Goal: Find specific page/section: Find specific page/section

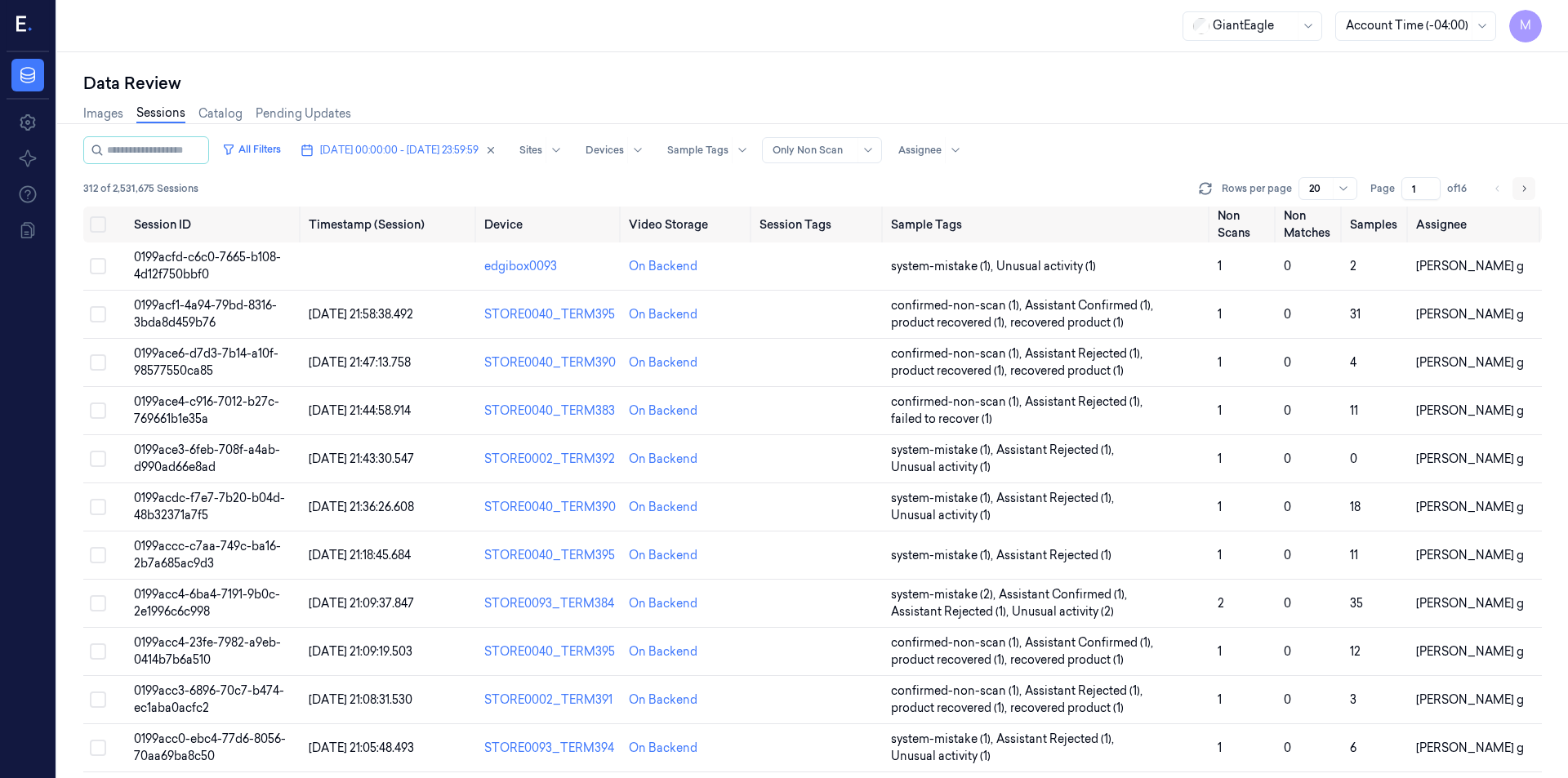
click at [1521, 183] on icon "Go to next page" at bounding box center [1524, 188] width 10 height 13
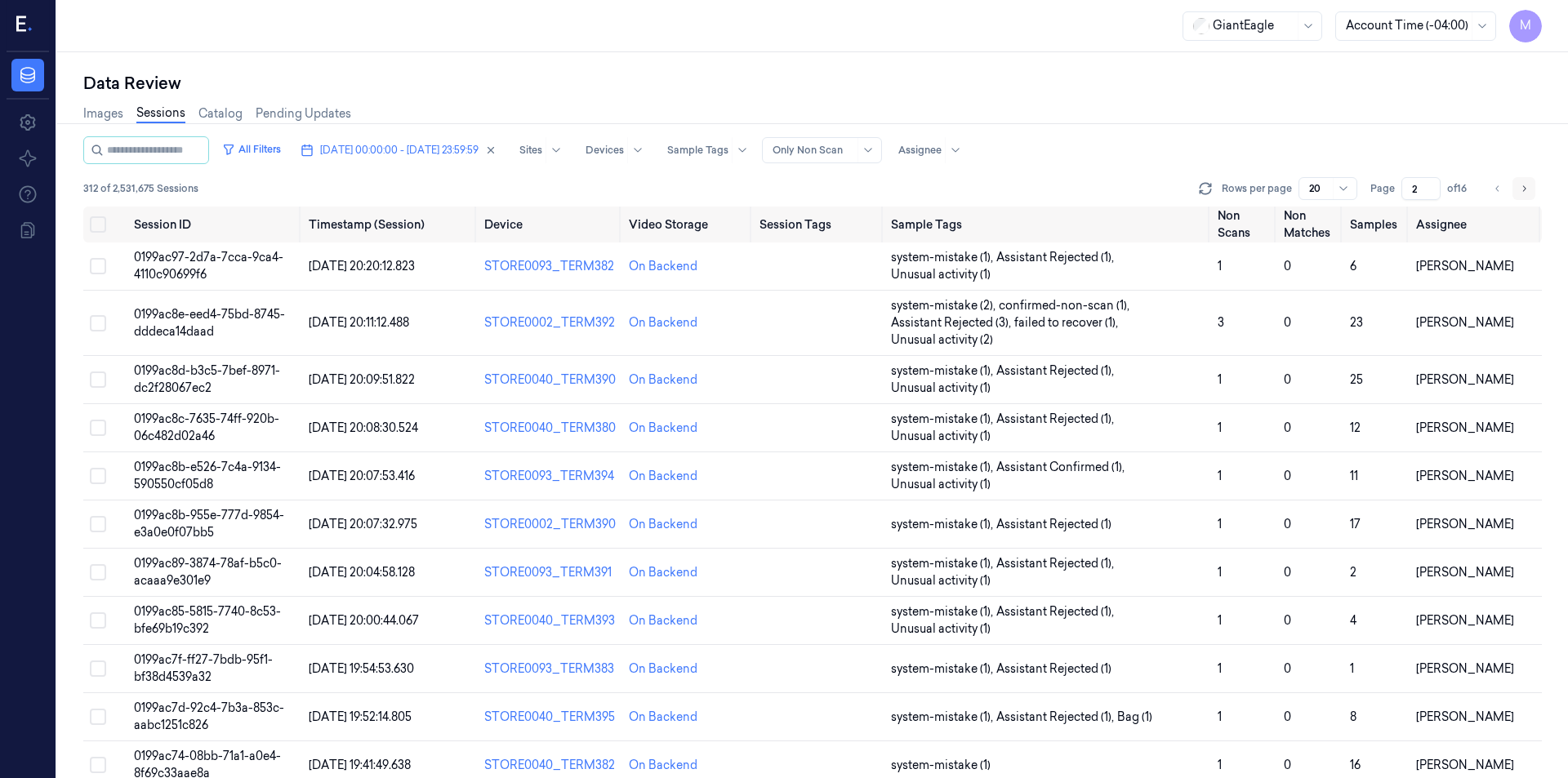
click at [1521, 183] on icon "Go to next page" at bounding box center [1524, 188] width 10 height 13
type input "3"
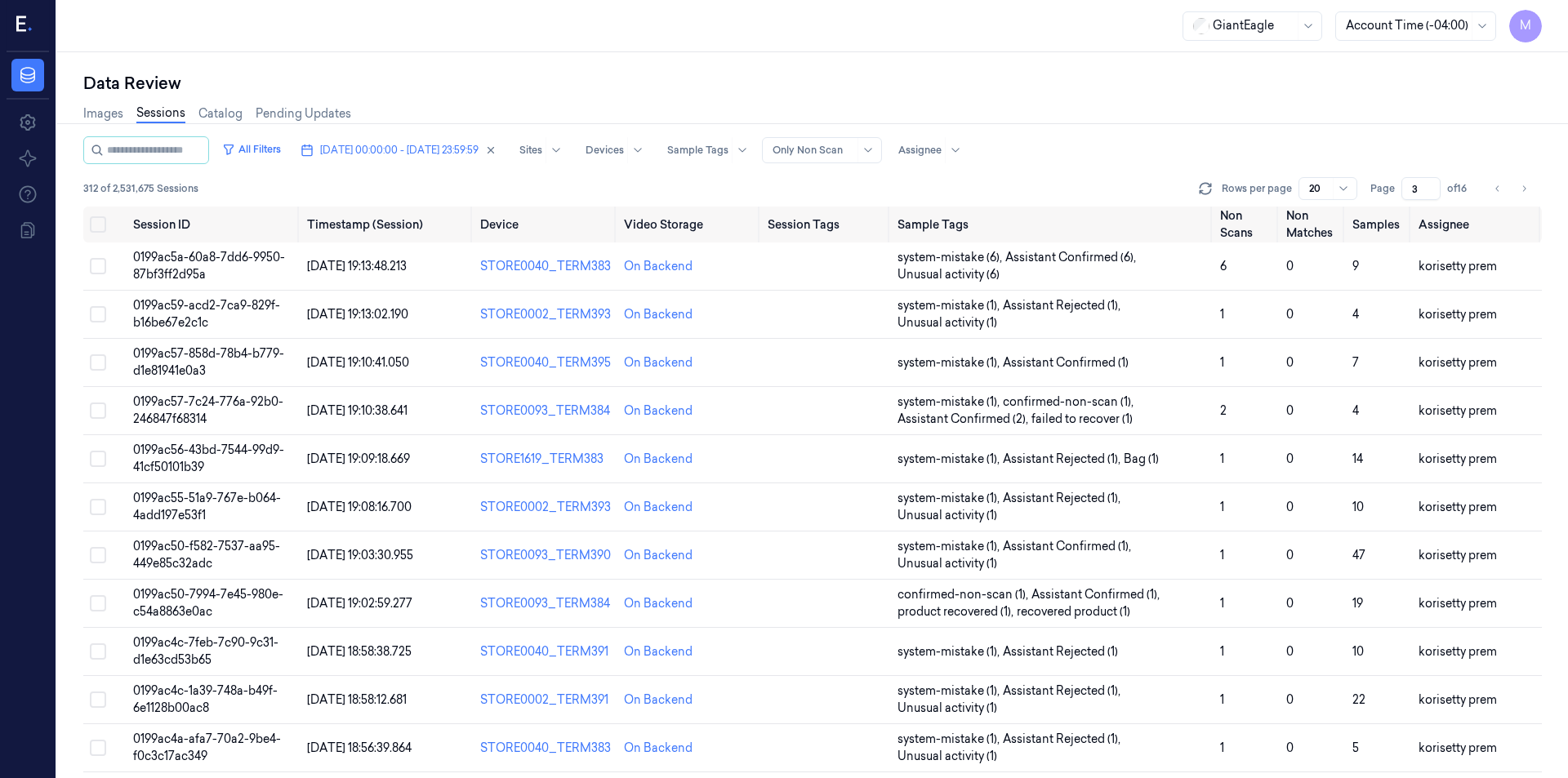
click at [1407, 192] on input "3" at bounding box center [1421, 188] width 39 height 23
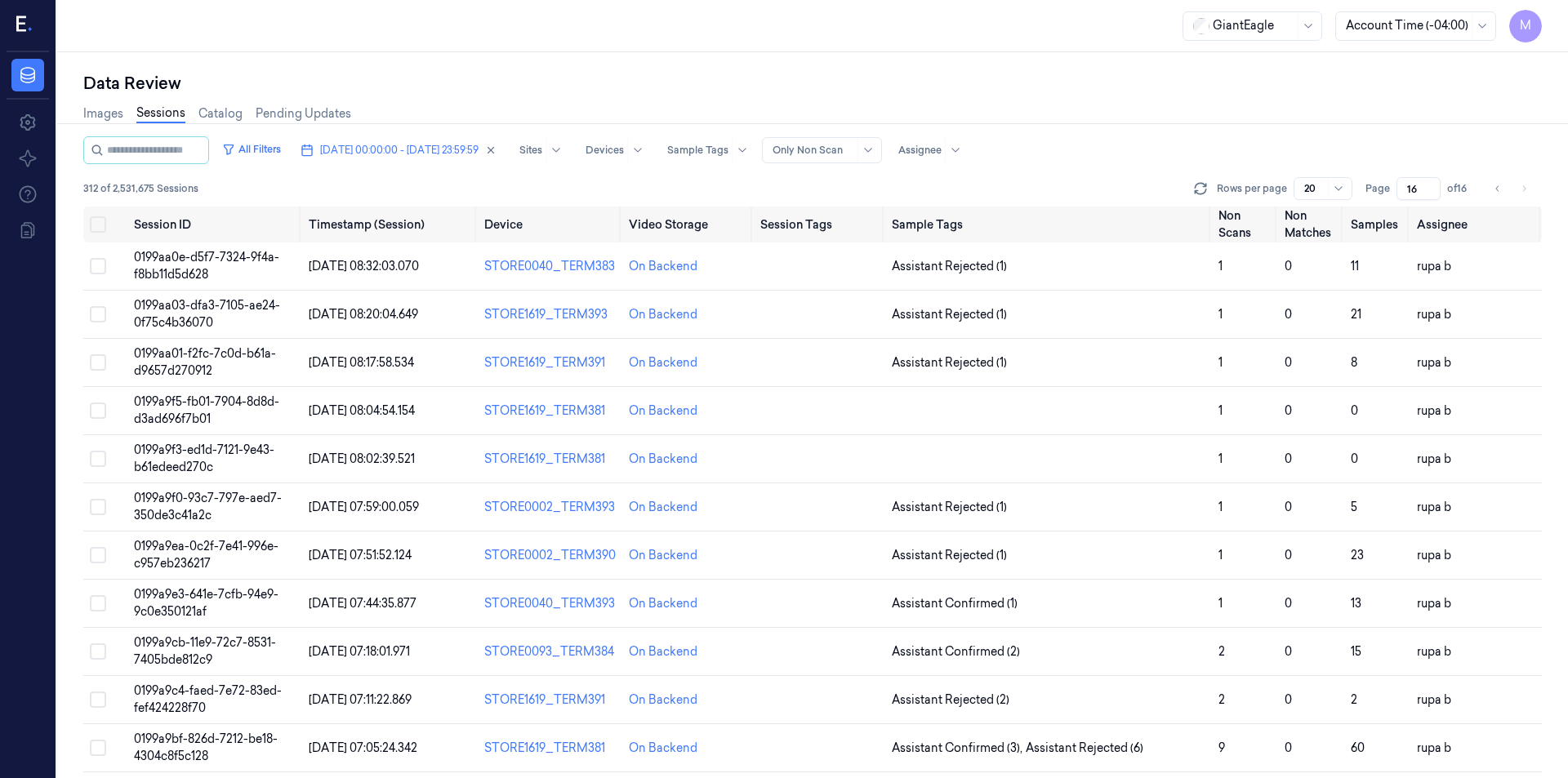
click at [1393, 130] on div "Images Sessions Catalog Pending Updates" at bounding box center [812, 116] width 1459 height 41
click at [1524, 192] on li "pagination" at bounding box center [1524, 188] width 23 height 23
click at [1446, 149] on div "All Filters [DATE] 00:00:00 - [DATE] 23:59:59 Sites Devices Sample Tags Alert T…" at bounding box center [812, 150] width 1459 height 27
click at [497, 153] on icon "button" at bounding box center [491, 150] width 12 height 12
type input "1"
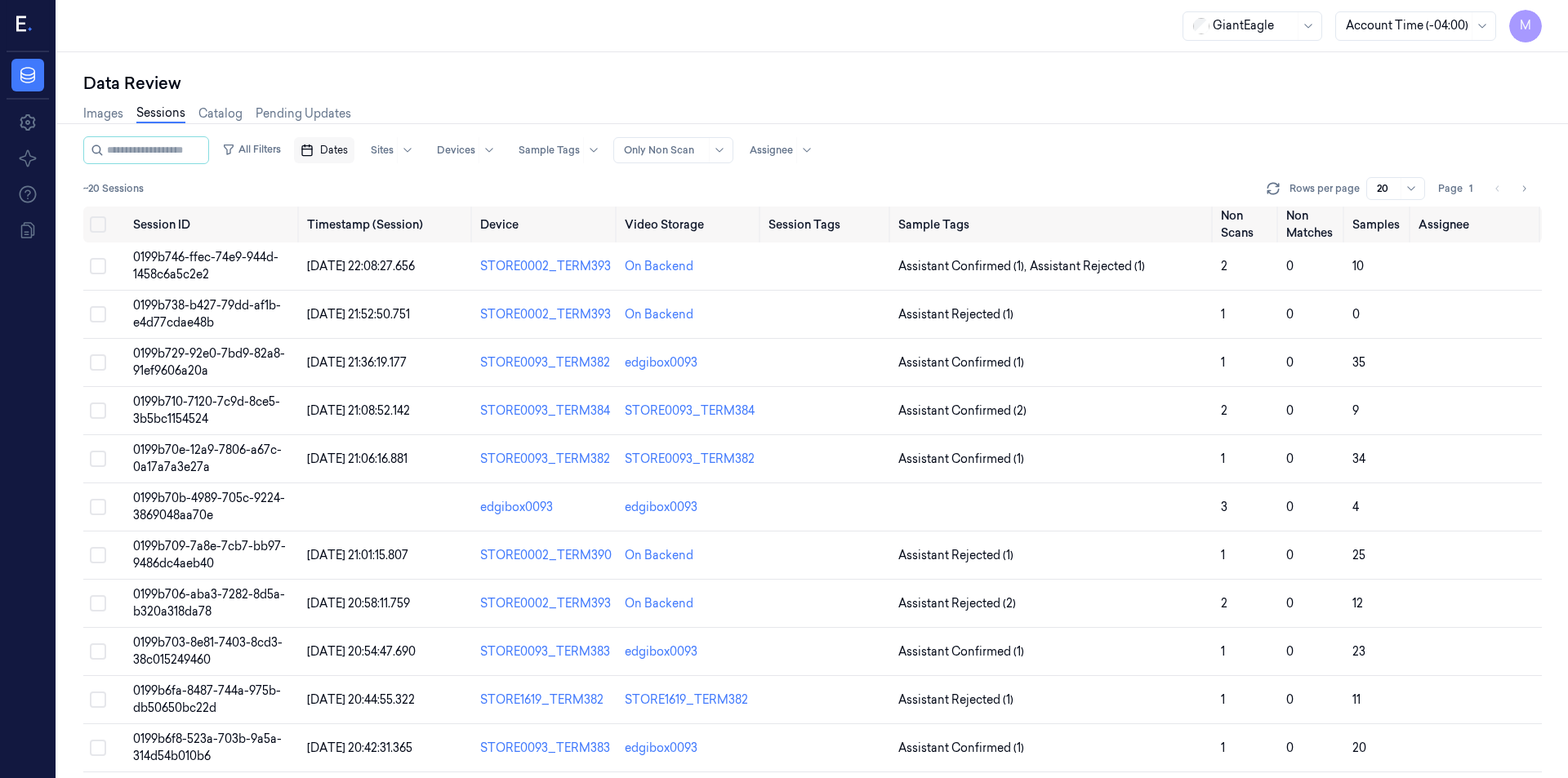
click at [312, 154] on rect "button" at bounding box center [307, 151] width 10 height 10
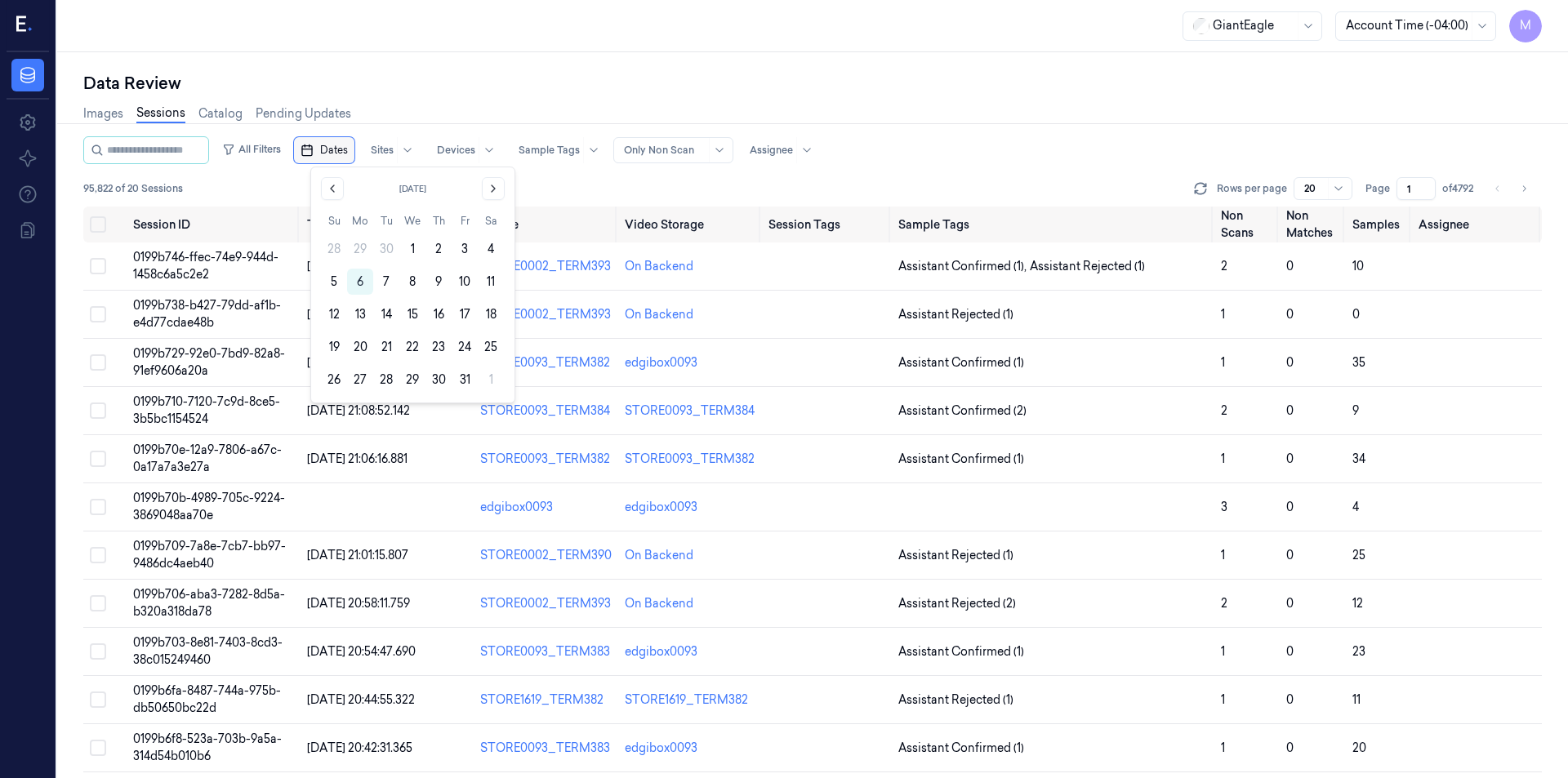
click at [343, 154] on span "Dates" at bounding box center [334, 150] width 27 height 15
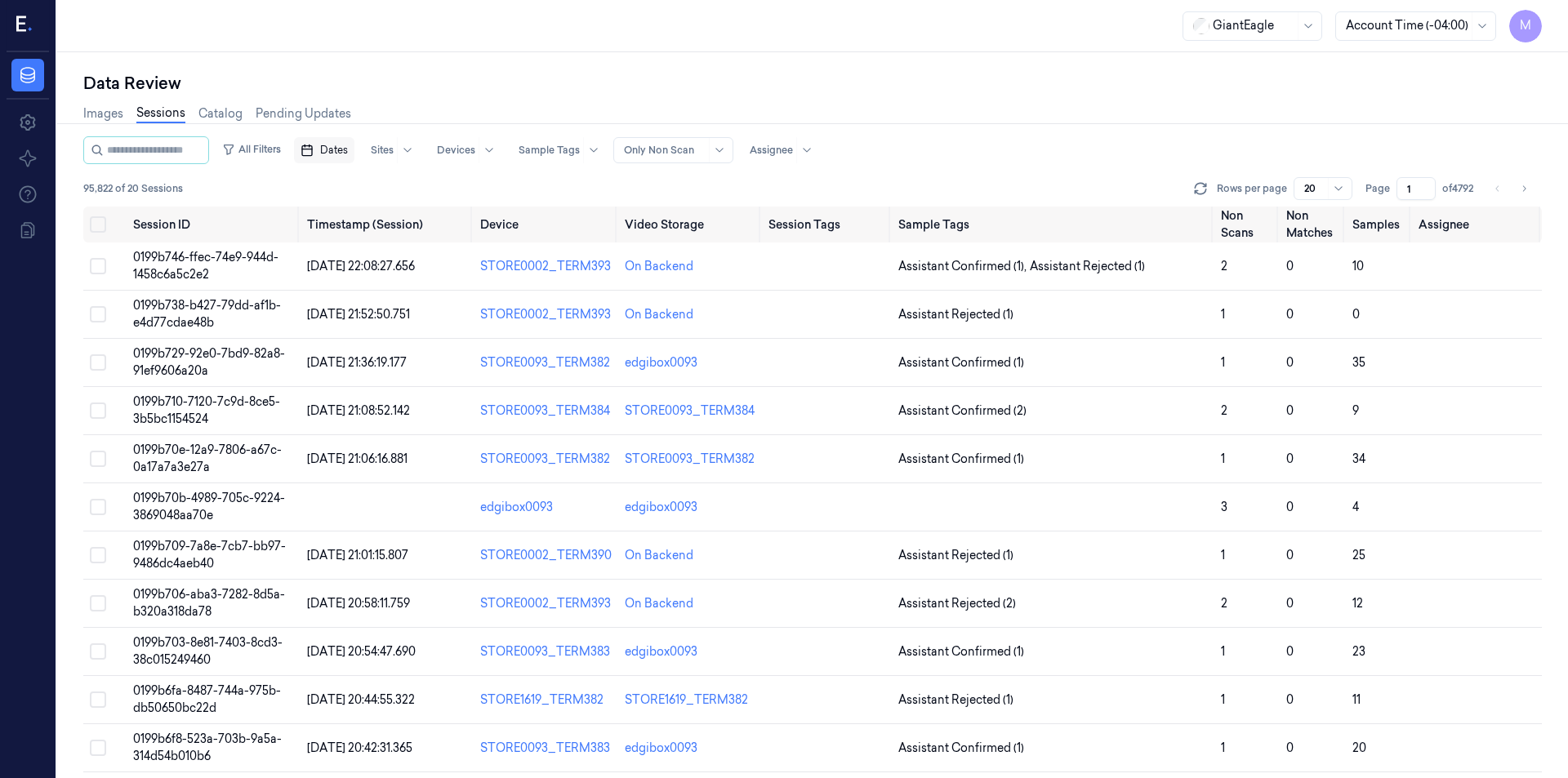
click at [344, 154] on span "Dates" at bounding box center [334, 150] width 27 height 15
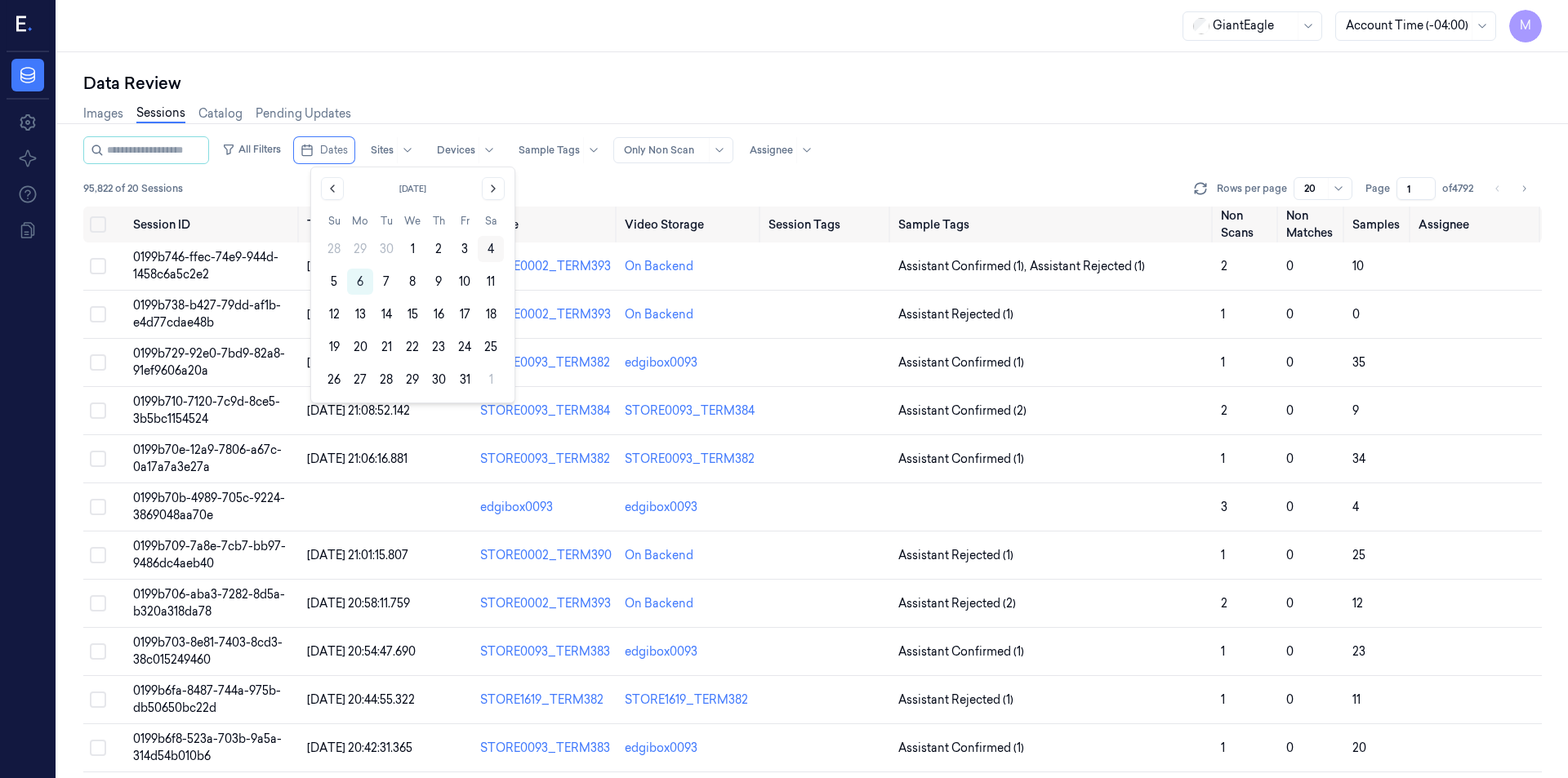
click at [492, 247] on button "4" at bounding box center [491, 249] width 26 height 26
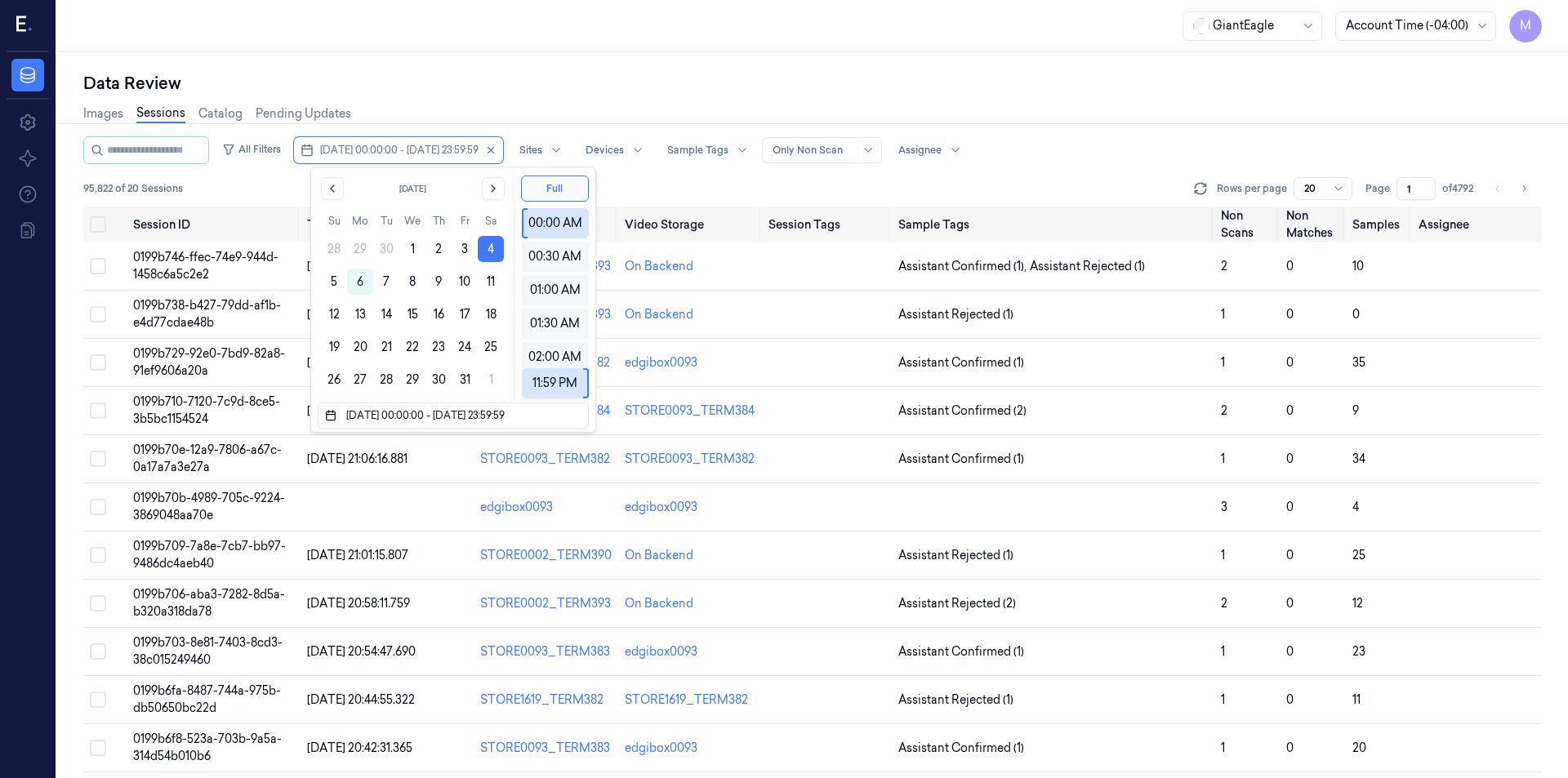
click at [536, 104] on div "Images Sessions Catalog Pending Updates" at bounding box center [812, 116] width 1459 height 41
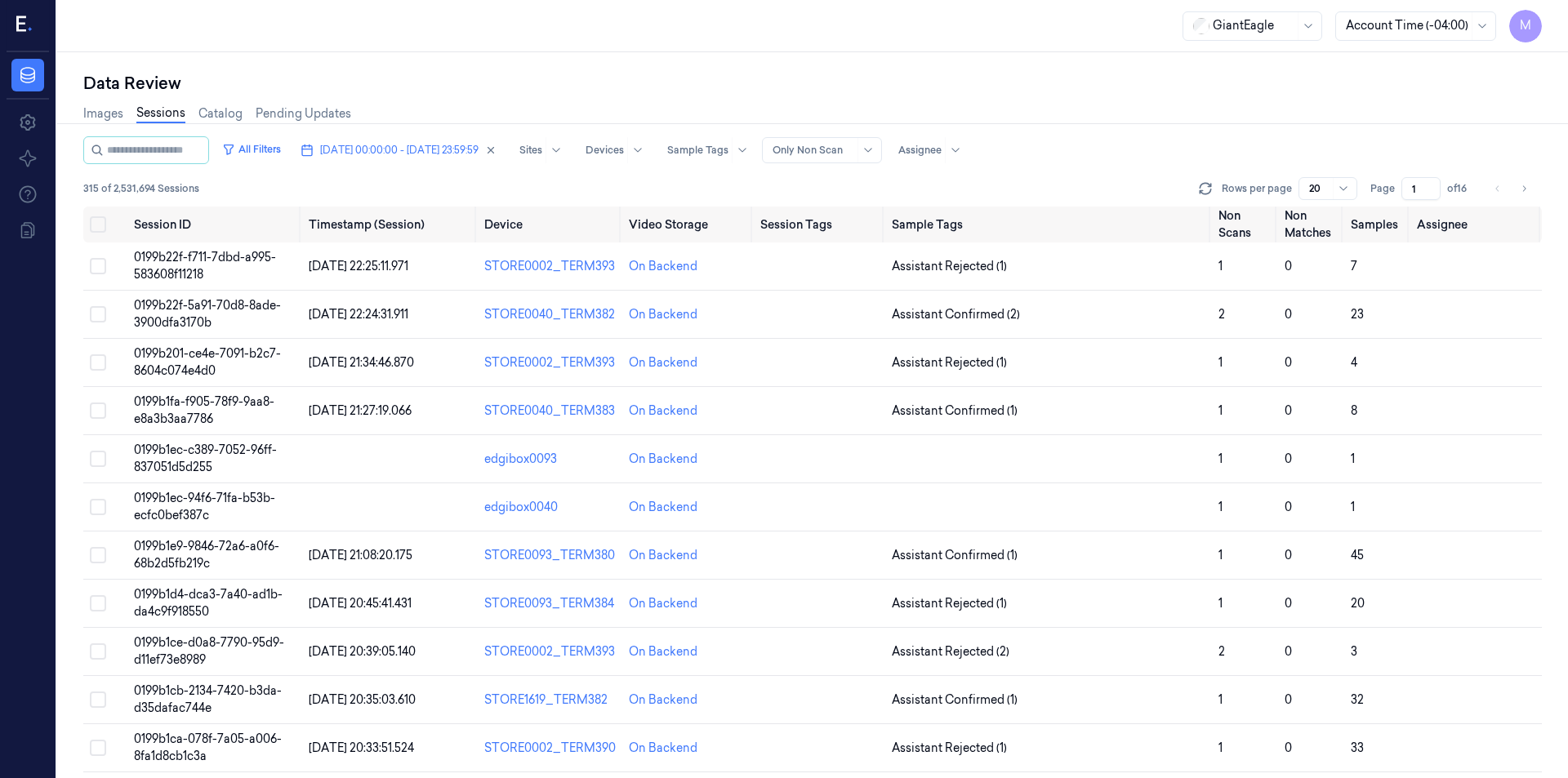
click at [736, 109] on div "Images Sessions Catalog Pending Updates" at bounding box center [812, 116] width 1459 height 41
drag, startPoint x: 710, startPoint y: 274, endPoint x: 630, endPoint y: 272, distance: 80.0
click at [630, 272] on div "On Backend" at bounding box center [688, 266] width 119 height 17
copy div "On Backend"
click at [1524, 195] on button "Go to next page" at bounding box center [1524, 188] width 23 height 23
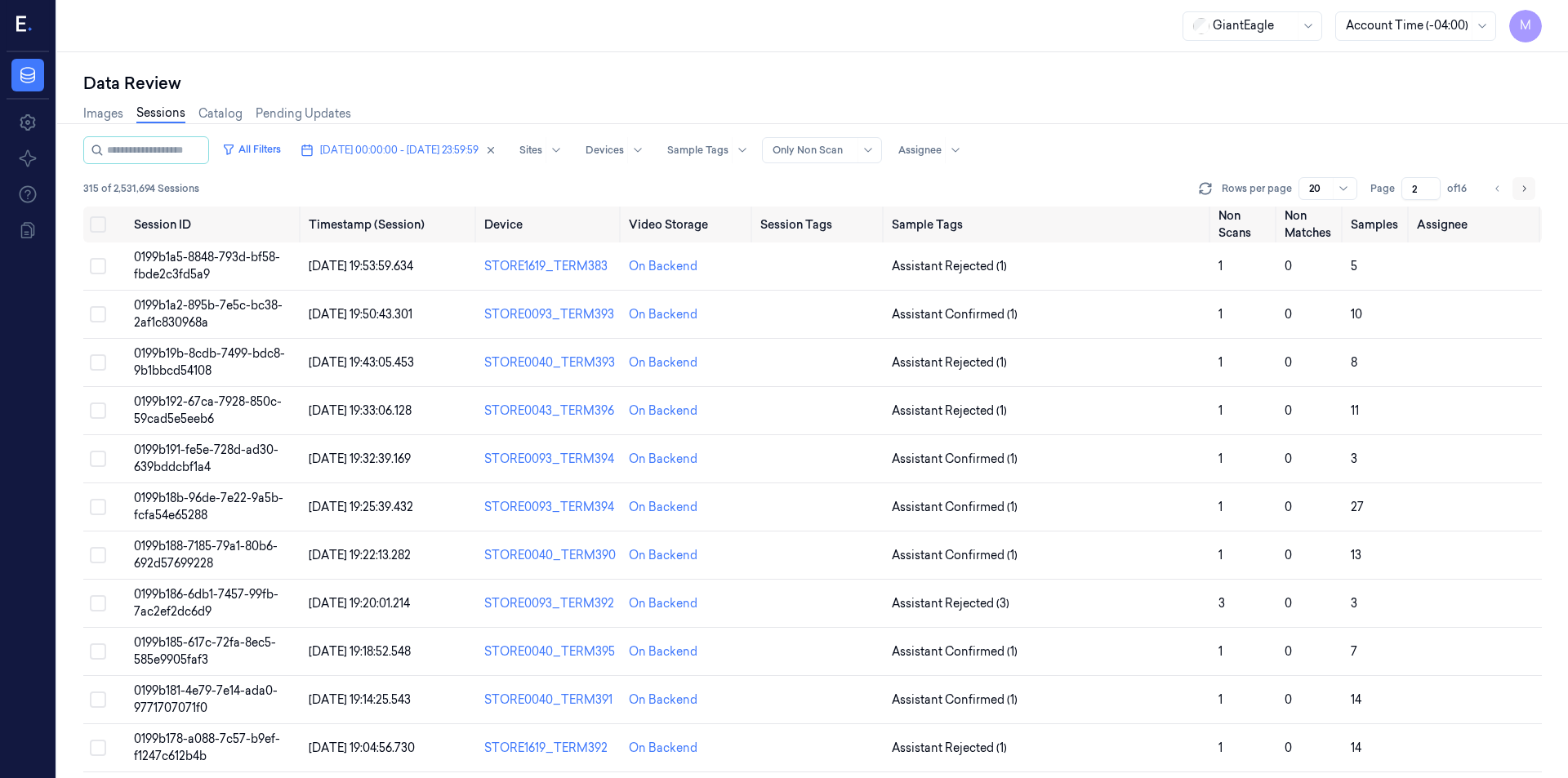
click at [1517, 186] on button "Go to next page" at bounding box center [1524, 188] width 23 height 23
click at [1533, 184] on button "Go to next page" at bounding box center [1524, 188] width 23 height 23
click at [1513, 191] on button "Go to next page" at bounding box center [1524, 188] width 23 height 23
click at [1530, 194] on button "Go to next page" at bounding box center [1524, 188] width 23 height 23
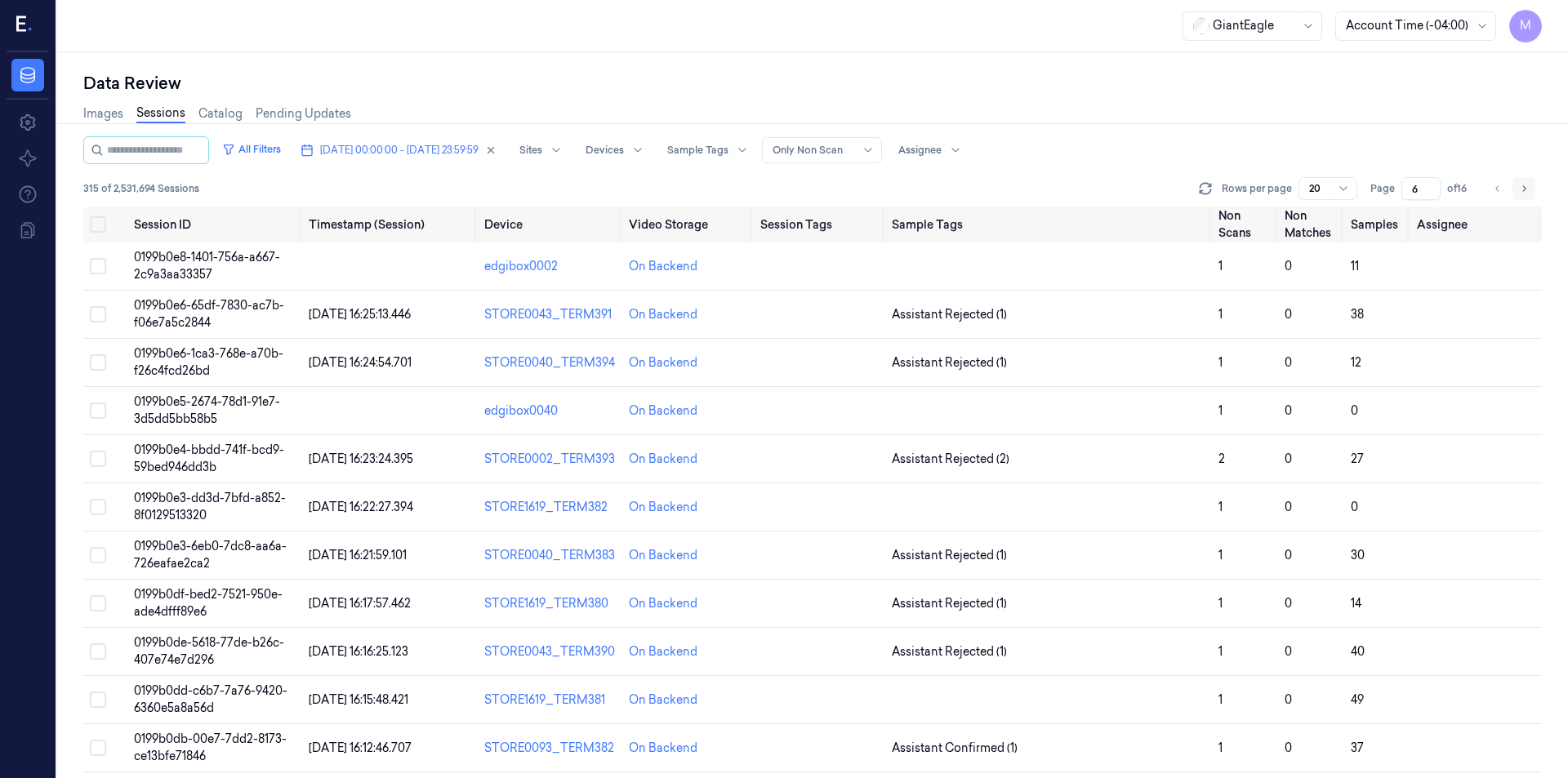
click at [1526, 192] on icon "Go to next page" at bounding box center [1524, 188] width 10 height 13
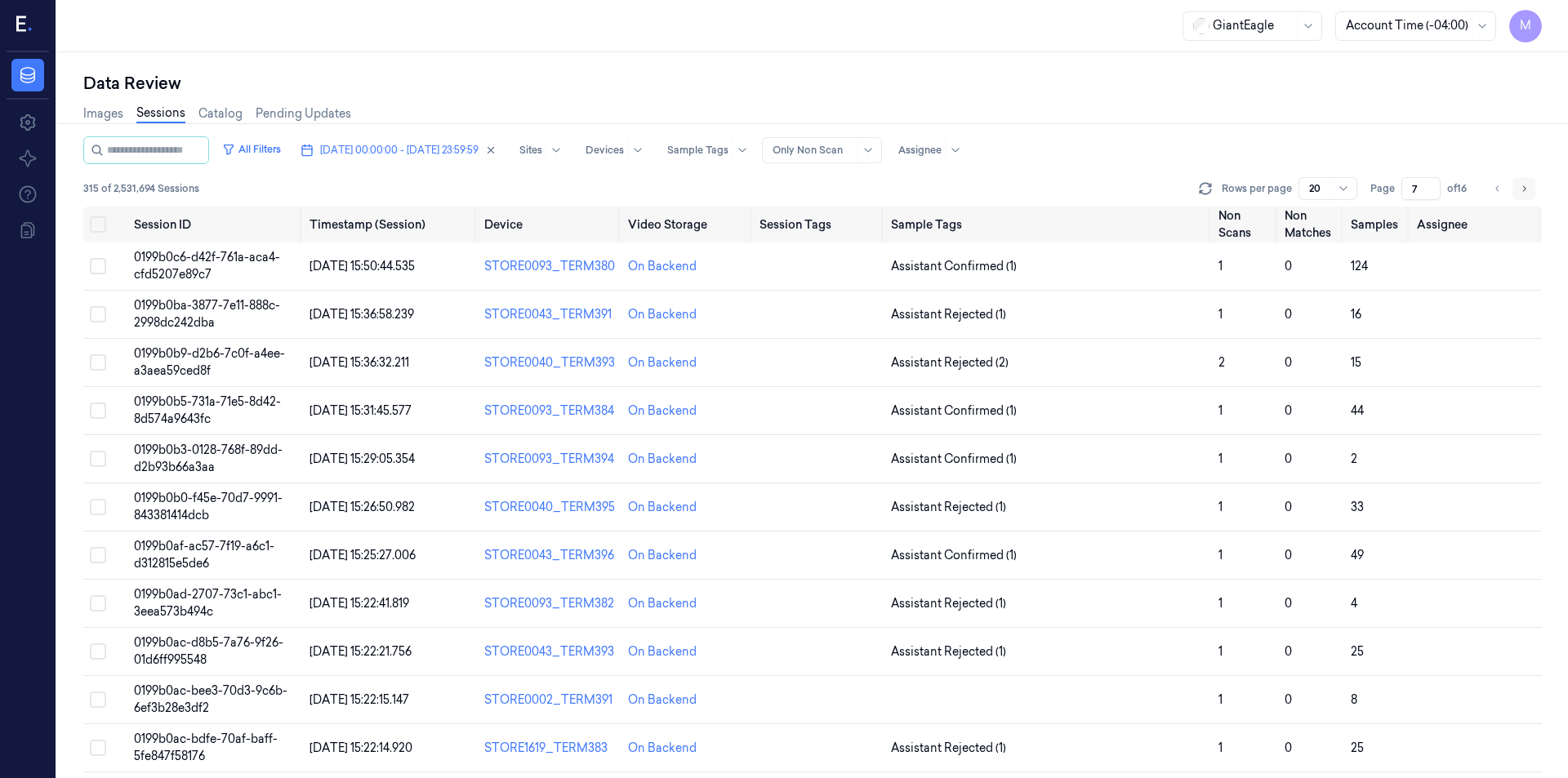
click at [1518, 190] on button "Go to next page" at bounding box center [1524, 188] width 23 height 23
click at [1516, 187] on button "Go to next page" at bounding box center [1524, 188] width 23 height 23
click at [1531, 187] on button "Go to next page" at bounding box center [1524, 188] width 23 height 23
click at [1528, 187] on icon "Go to next page" at bounding box center [1524, 188] width 10 height 13
click at [1518, 195] on button "Go to next page" at bounding box center [1524, 188] width 23 height 23
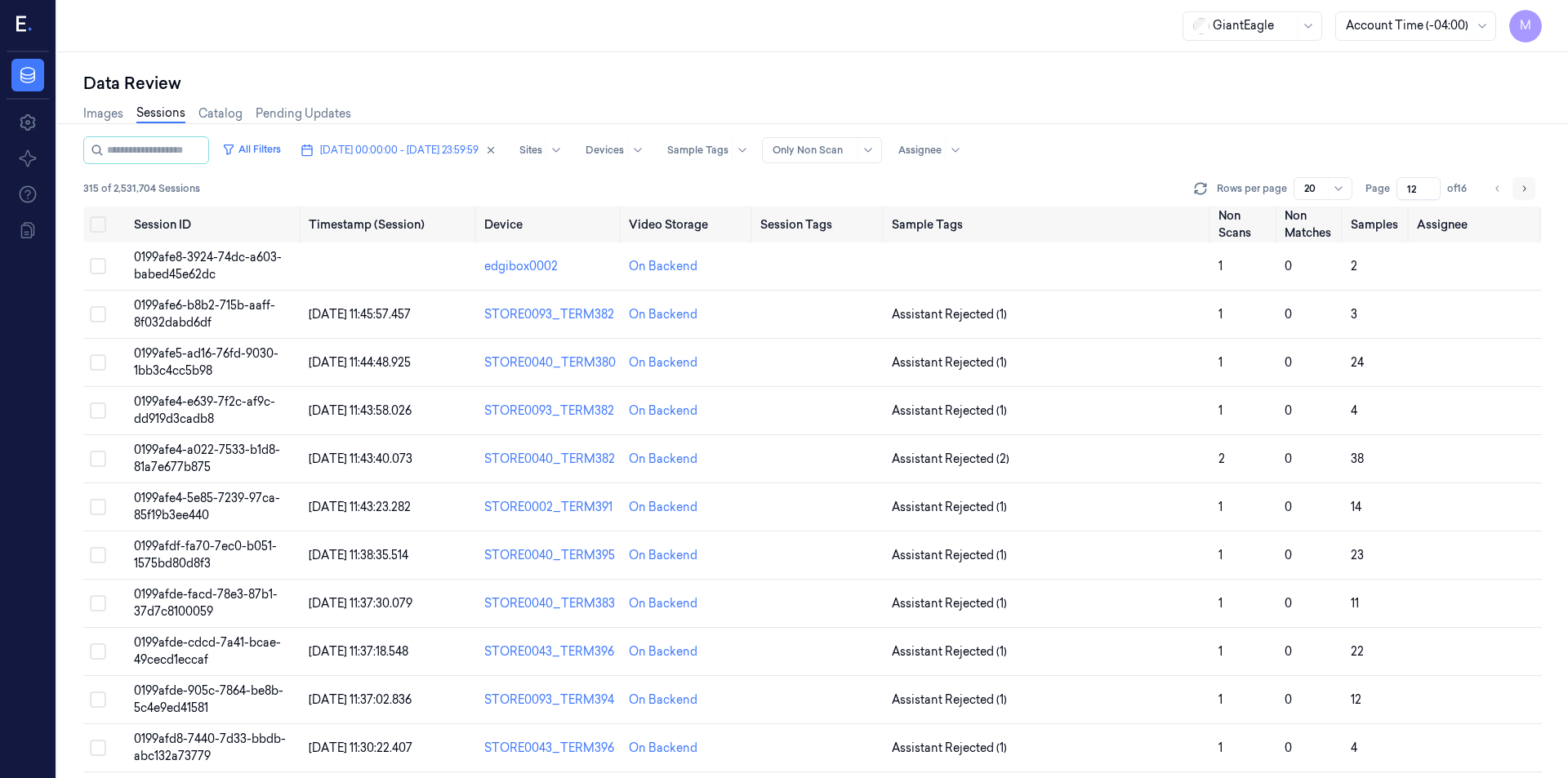
click at [1516, 188] on button "Go to next page" at bounding box center [1524, 188] width 23 height 23
click at [1521, 191] on icon "Go to next page" at bounding box center [1524, 188] width 10 height 13
click at [1523, 187] on icon "Go to next page" at bounding box center [1524, 188] width 10 height 13
click at [1526, 199] on button "Go to next page" at bounding box center [1524, 188] width 23 height 23
click at [1517, 192] on li "pagination" at bounding box center [1524, 188] width 23 height 23
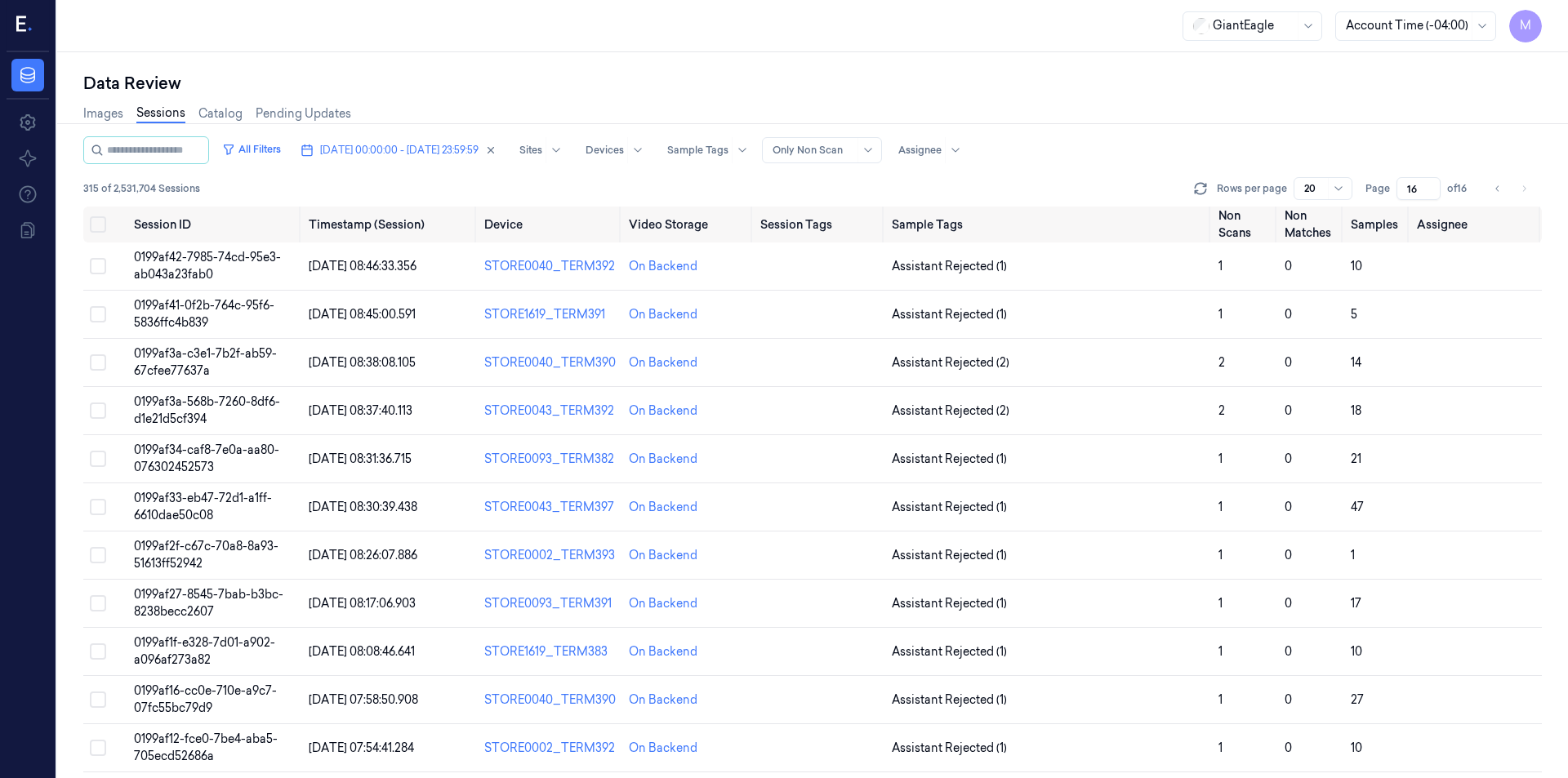
click at [1523, 194] on li "pagination" at bounding box center [1524, 188] width 23 height 23
click at [535, 104] on div "Images Sessions Catalog Pending Updates" at bounding box center [812, 116] width 1459 height 41
click at [744, 85] on div "Data Review" at bounding box center [812, 82] width 1459 height 23
click at [1420, 185] on input "16" at bounding box center [1418, 188] width 44 height 23
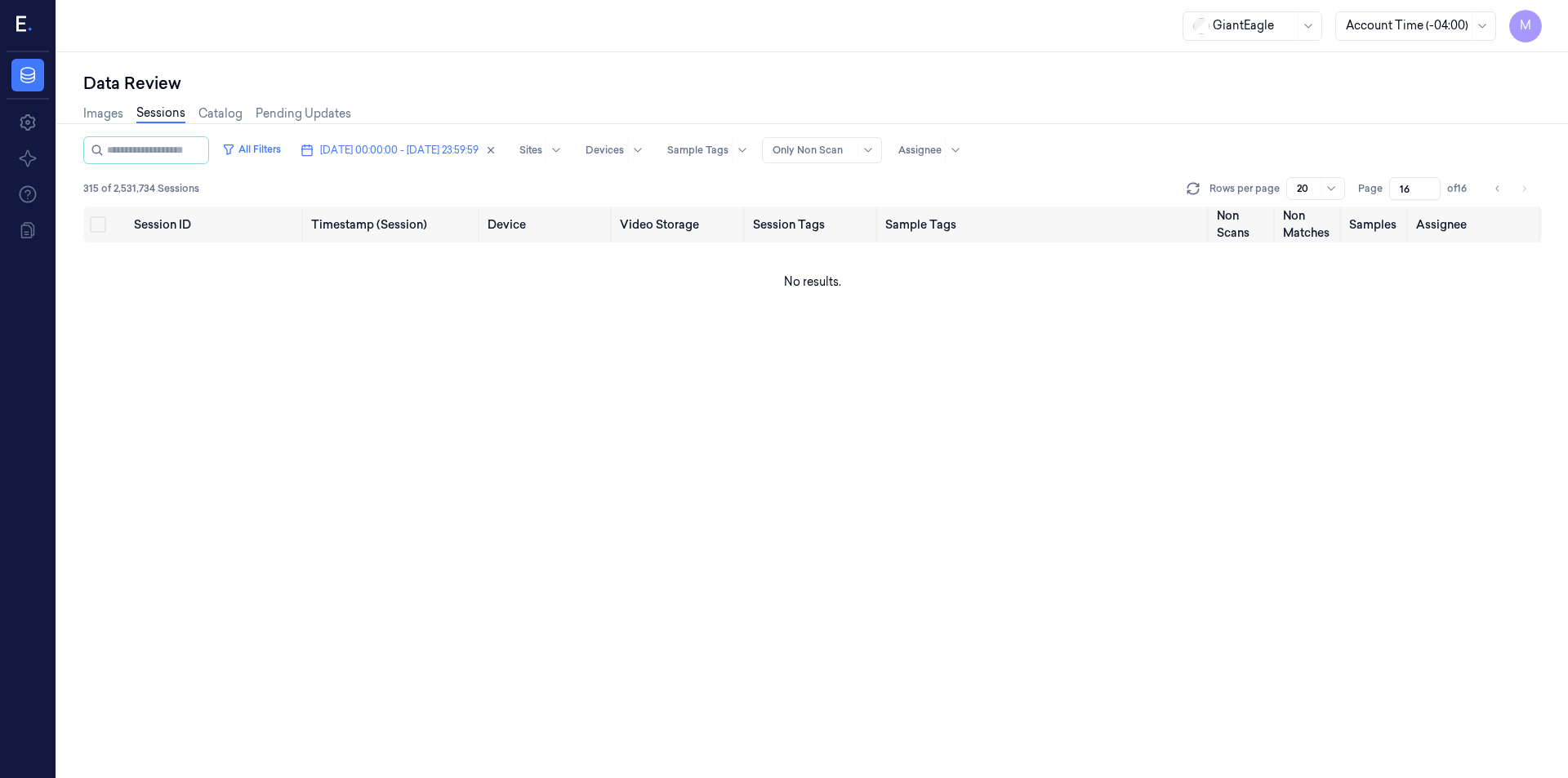
type input "1"
click at [1393, 140] on div "All Filters [DATE] 00:00:00 - [DATE] 23:59:59 Sites Devices Sample Tags Alert T…" at bounding box center [812, 150] width 1459 height 27
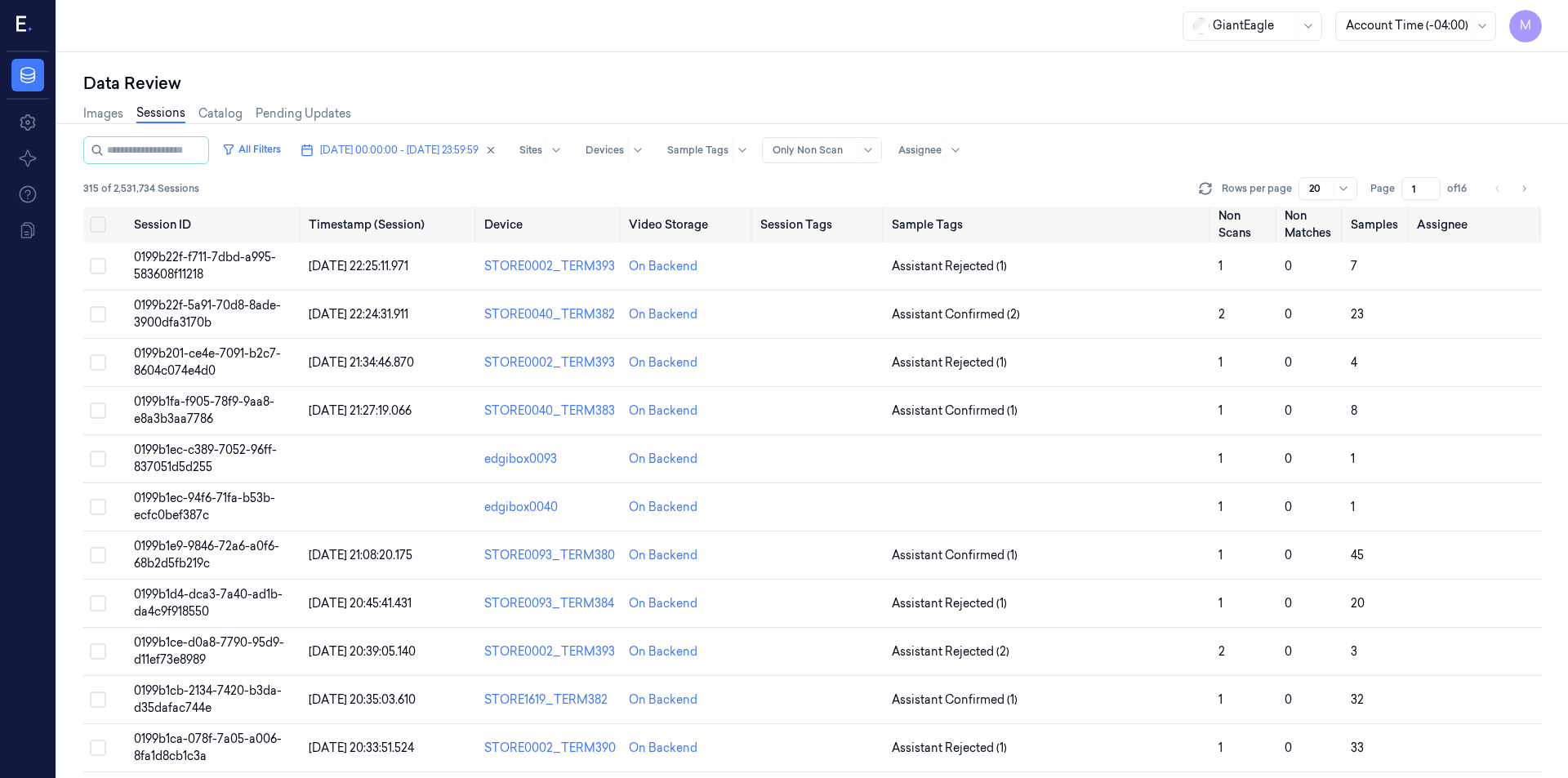
click at [1185, 96] on div "Images Sessions Catalog Pending Updates" at bounding box center [812, 116] width 1459 height 41
click at [521, 67] on div "Data Review Images Sessions Catalog Pending Updates All Filters [DATE] 00:00:00…" at bounding box center [812, 415] width 1511 height 726
click at [1050, 85] on div "Data Review" at bounding box center [812, 82] width 1459 height 23
click at [970, 65] on div "Data Review Images Sessions Catalog Pending Updates All Filters [DATE] 00:00:00…" at bounding box center [812, 415] width 1511 height 726
